Goal: Go to known website: Access a specific website the user already knows

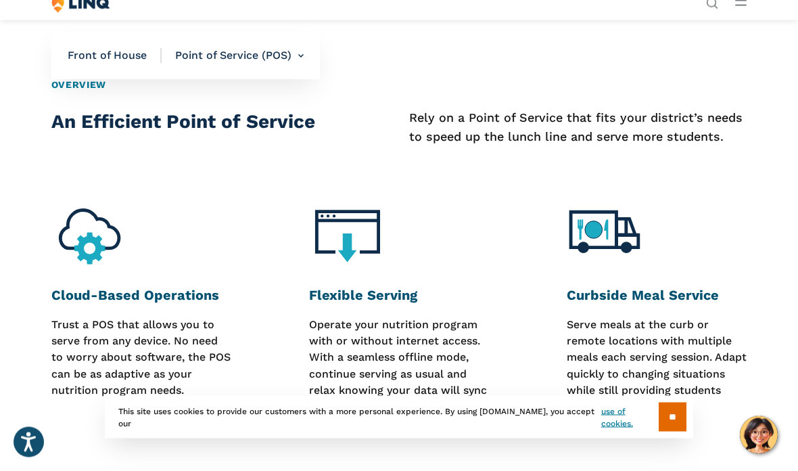
scroll to position [515, 0]
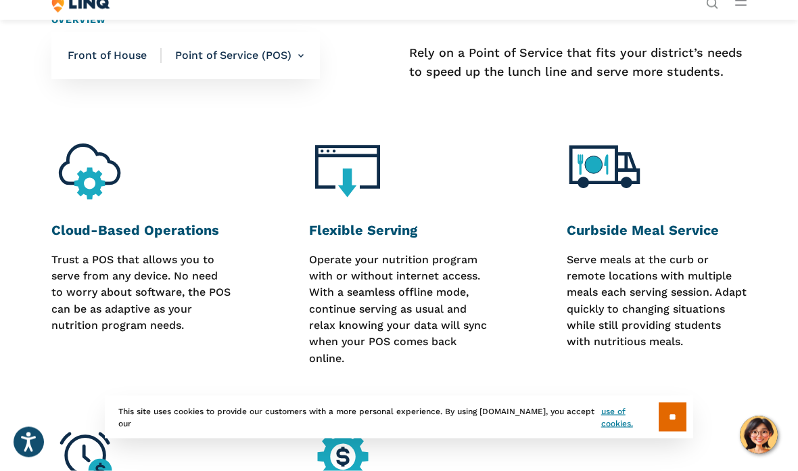
click at [674, 431] on input "**" at bounding box center [673, 416] width 28 height 29
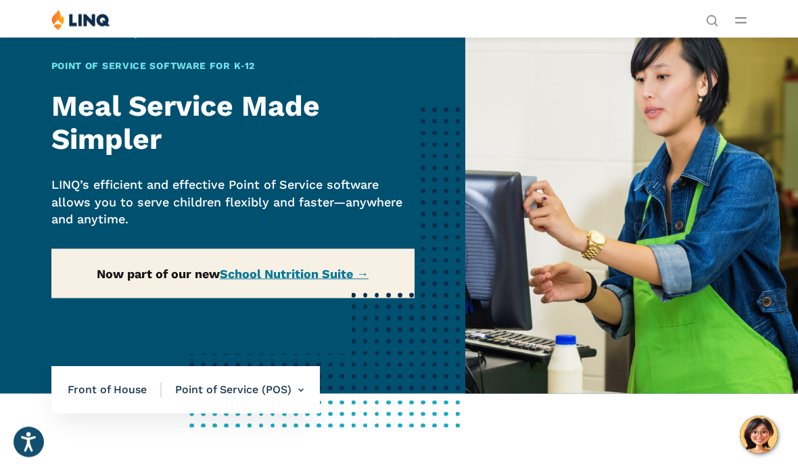
scroll to position [0, 0]
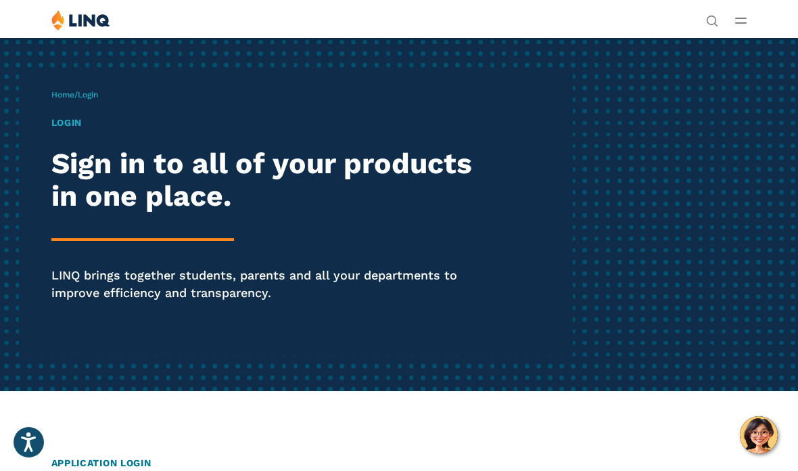
scroll to position [8, 0]
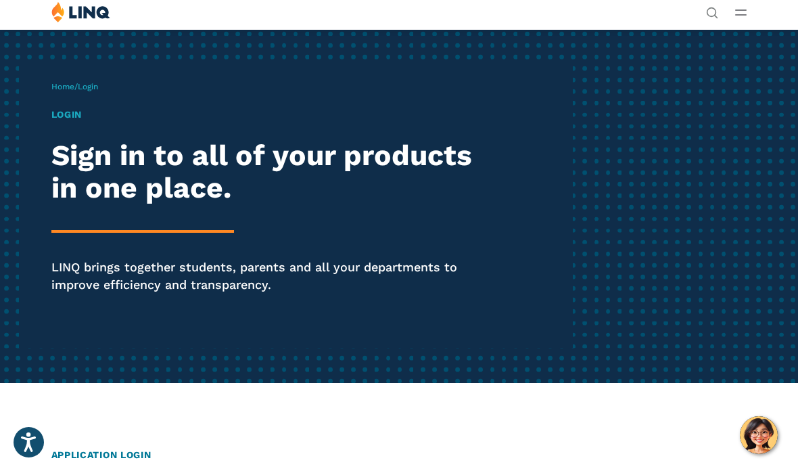
click at [86, 85] on span "Login" at bounding box center [88, 86] width 20 height 9
click at [67, 117] on h1 "Login" at bounding box center [270, 115] width 438 height 14
click at [72, 85] on link "Home" at bounding box center [62, 86] width 23 height 9
click at [63, 114] on h1 "Login" at bounding box center [270, 115] width 438 height 14
click at [91, 91] on span "Login" at bounding box center [88, 86] width 20 height 9
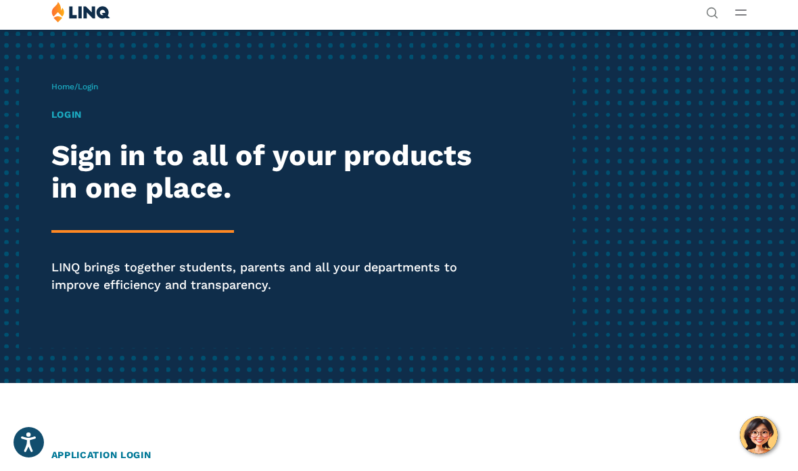
click at [95, 87] on span "Login" at bounding box center [88, 86] width 20 height 9
click at [98, 87] on span "Login" at bounding box center [88, 86] width 20 height 9
click at [93, 97] on div "Home / Login Login Sign in to all of your products in one place. LINQ brings to…" at bounding box center [312, 205] width 522 height 283
click at [98, 85] on span "Login" at bounding box center [88, 86] width 20 height 9
click at [86, 95] on div "Home / Login Login Sign in to all of your products in one place. LINQ brings to…" at bounding box center [312, 205] width 522 height 283
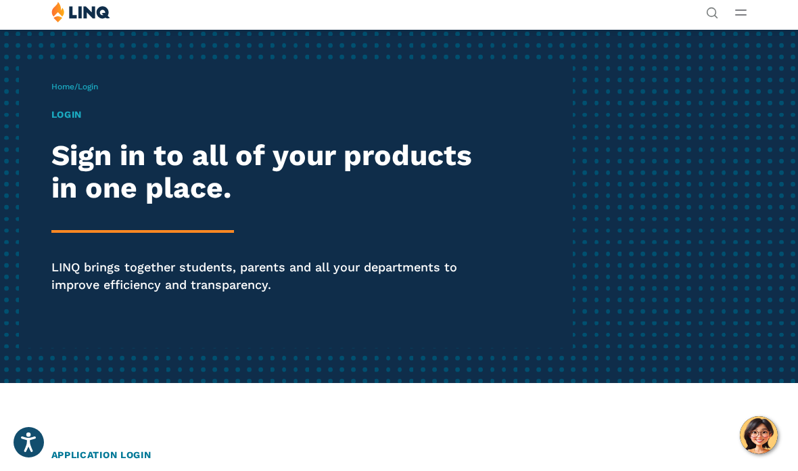
click at [65, 119] on h1 "Login" at bounding box center [270, 115] width 438 height 14
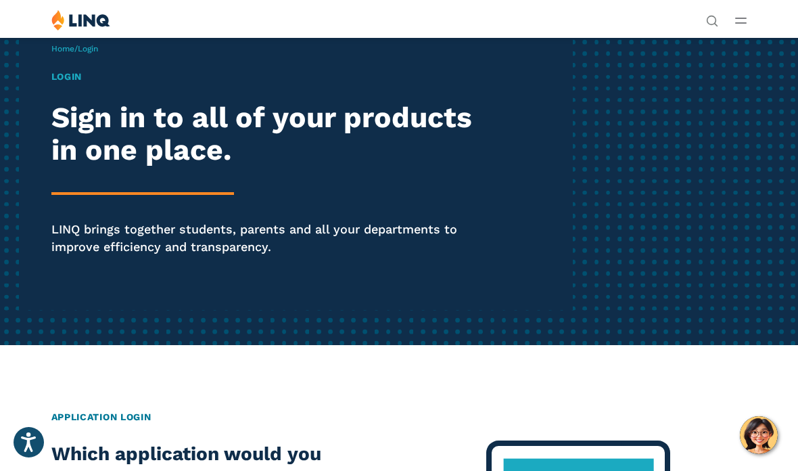
scroll to position [0, 0]
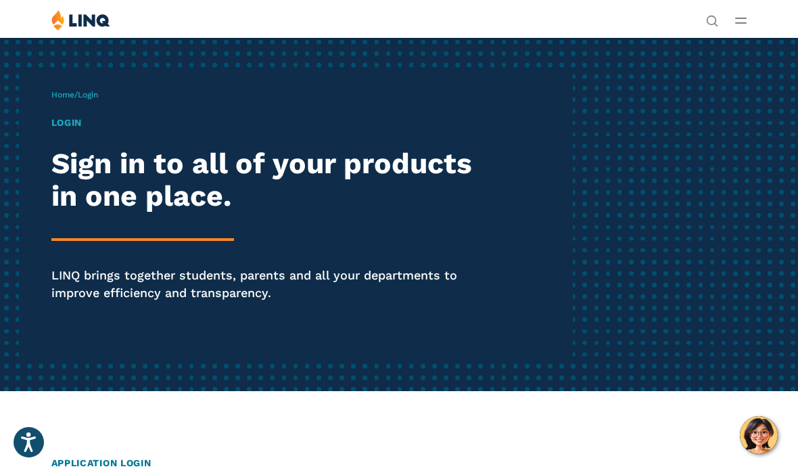
click at [76, 126] on h1 "Login" at bounding box center [270, 123] width 438 height 14
click at [72, 128] on h1 "Login" at bounding box center [270, 123] width 438 height 14
click at [115, 199] on h2 "Sign in to all of your products in one place." at bounding box center [270, 180] width 438 height 66
click at [104, 216] on div "Login Sign in to all of your products in one place. LINQ brings together studen…" at bounding box center [270, 228] width 438 height 224
click at [94, 268] on p "LINQ brings together students, parents and all your departments to improve effi…" at bounding box center [270, 283] width 438 height 34
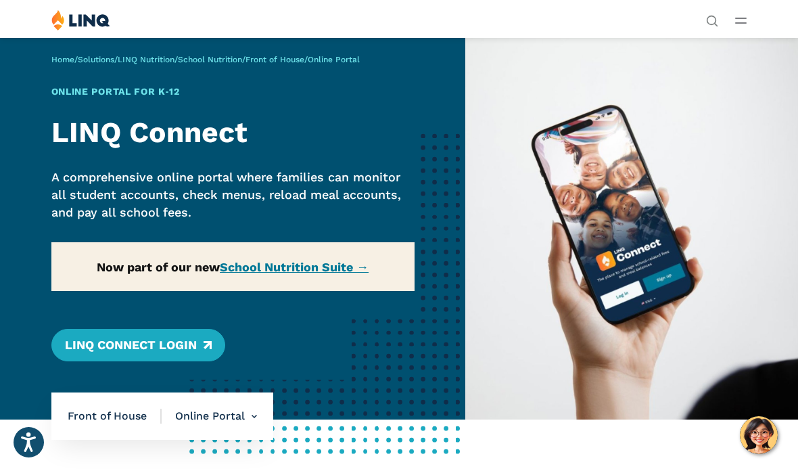
click at [115, 347] on link "LINQ Connect Login" at bounding box center [138, 345] width 174 height 32
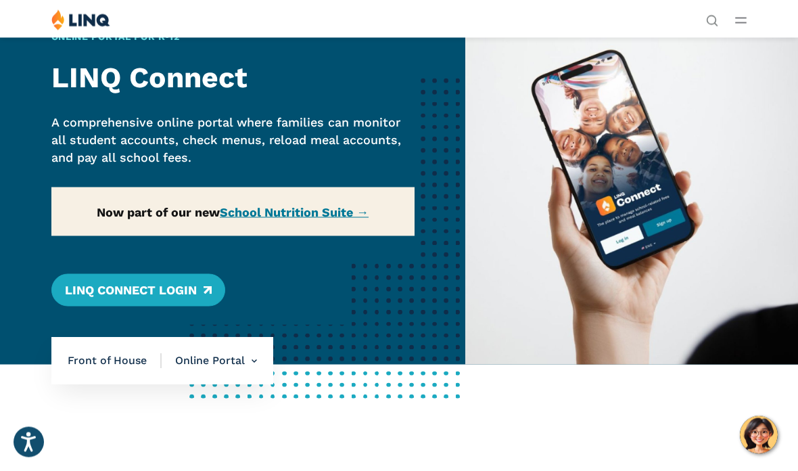
scroll to position [46, 0]
